Goal: Task Accomplishment & Management: Manage account settings

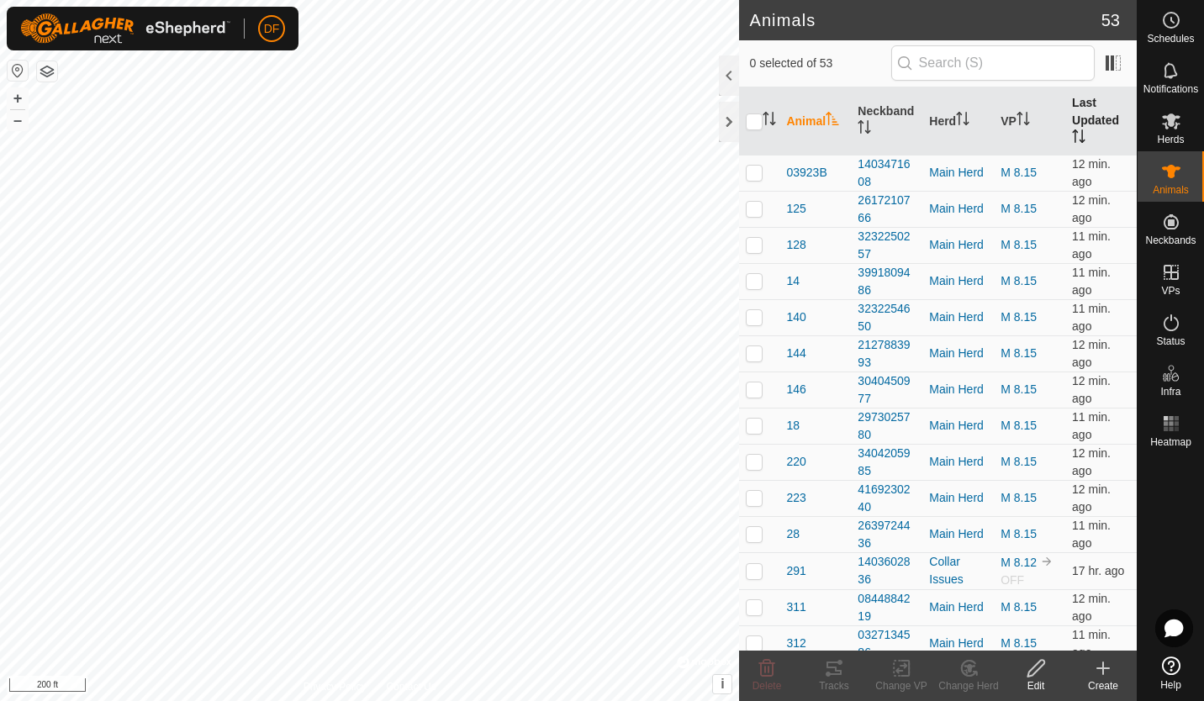
click at [1071, 119] on th "Last Updated" at bounding box center [1100, 121] width 71 height 68
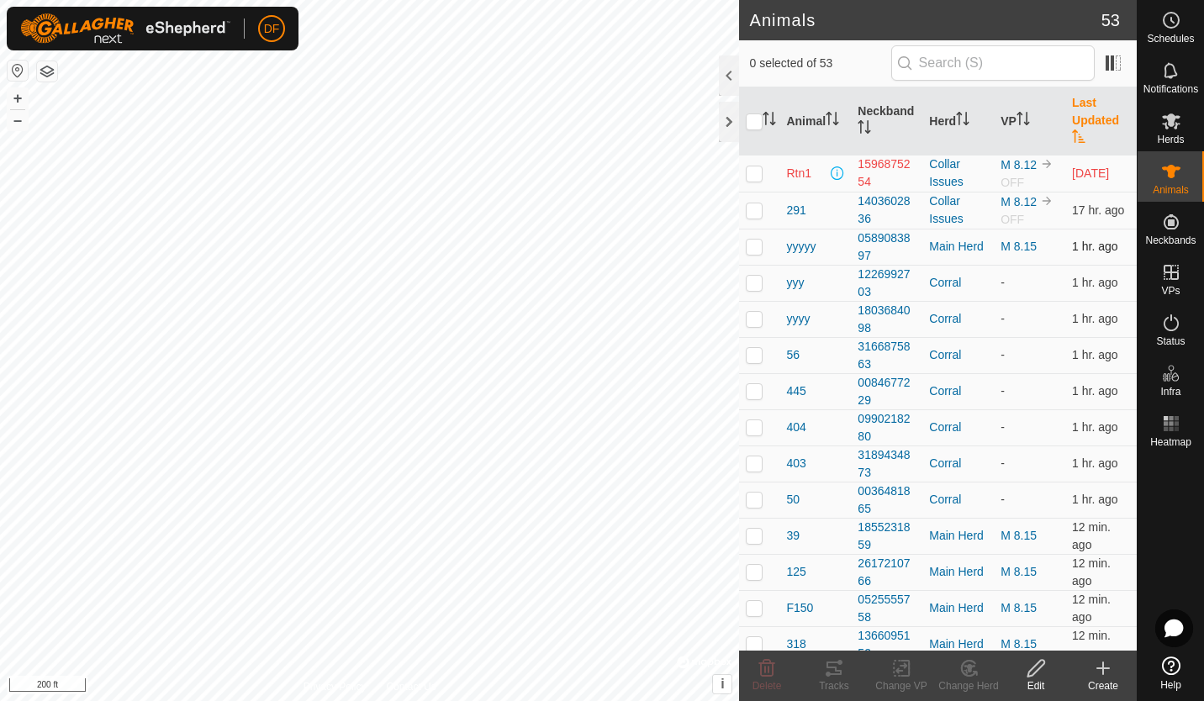
click at [751, 244] on p-checkbox at bounding box center [754, 246] width 17 height 13
click at [963, 674] on icon at bounding box center [968, 668] width 14 height 15
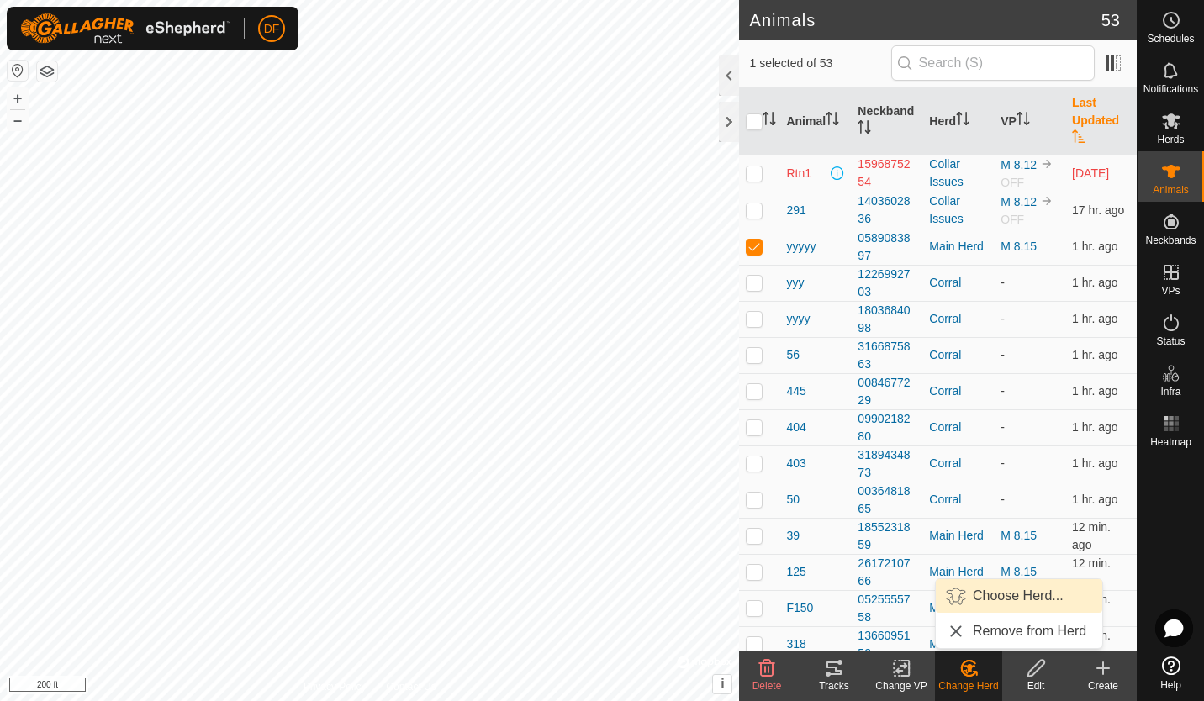
click at [995, 599] on link "Choose Herd..." at bounding box center [1019, 596] width 166 height 34
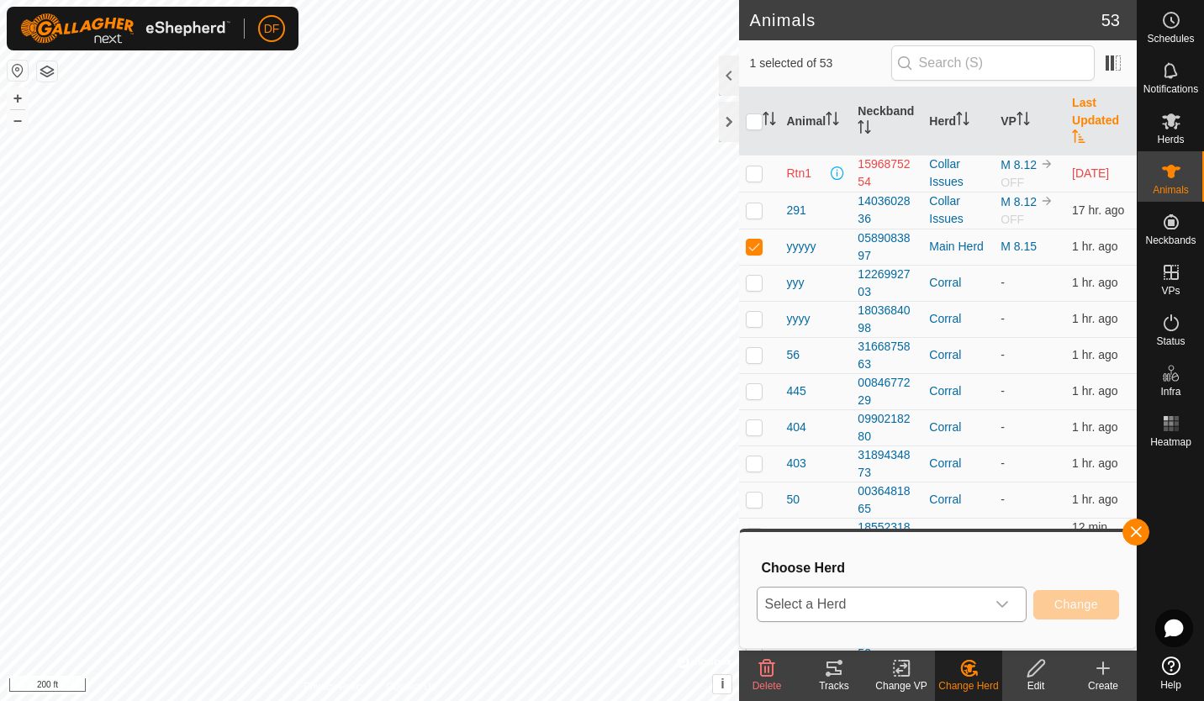
click at [1003, 604] on icon "dropdown trigger" at bounding box center [1001, 604] width 13 height 13
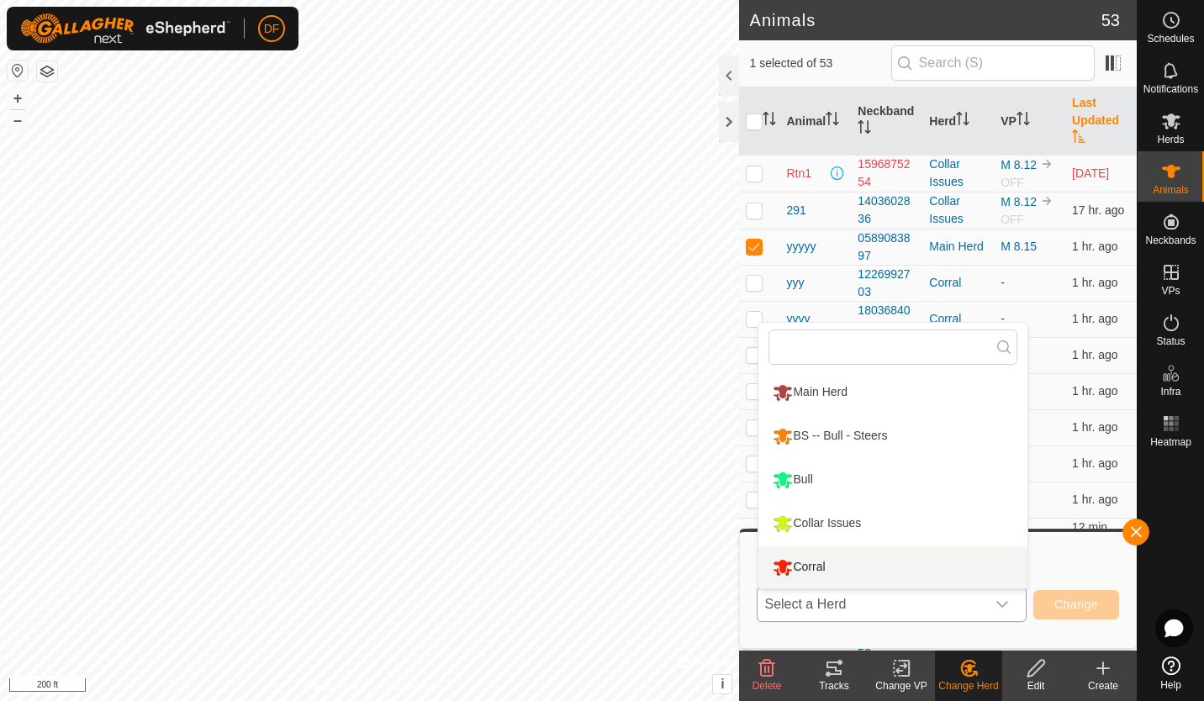
click at [821, 566] on li "Corral" at bounding box center [892, 567] width 269 height 42
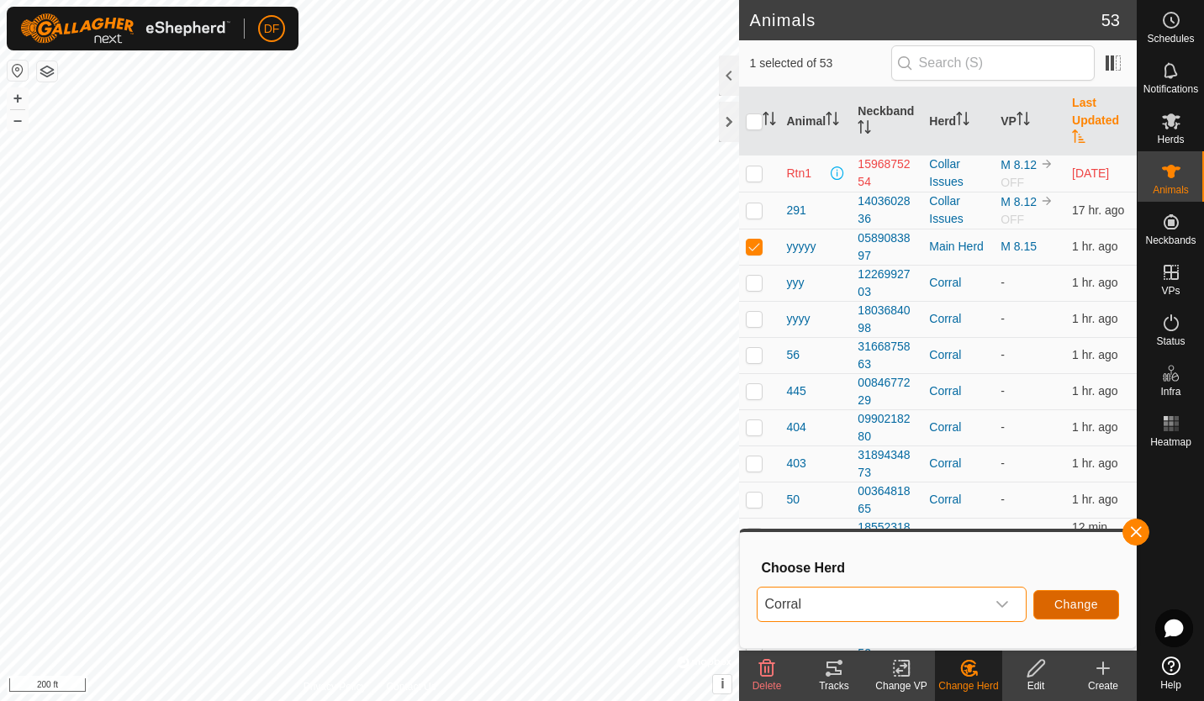
click at [1055, 614] on button "Change" at bounding box center [1076, 604] width 86 height 29
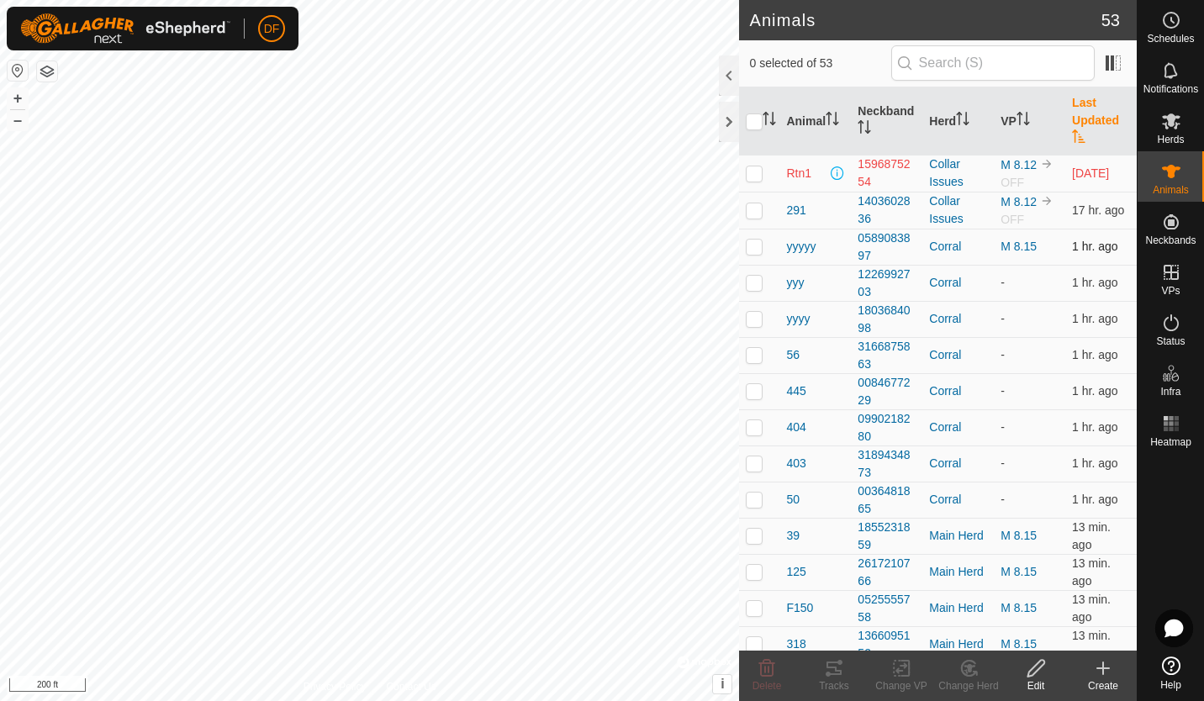
click at [753, 246] on p-checkbox at bounding box center [754, 246] width 17 height 13
checkbox input "true"
